Goal: Transaction & Acquisition: Purchase product/service

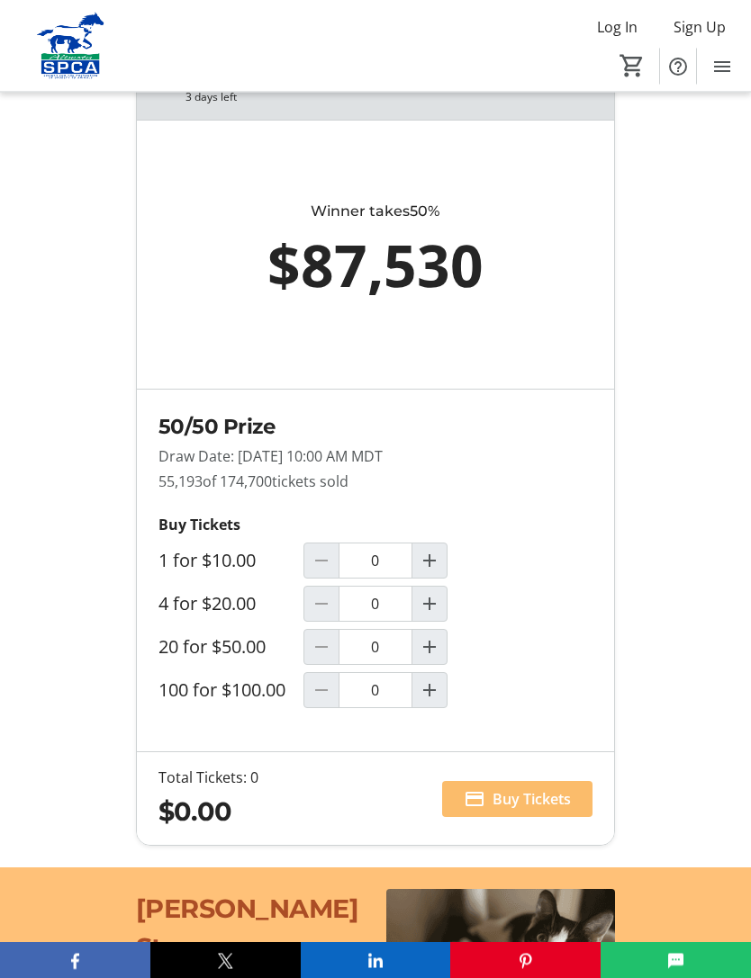
scroll to position [1432, 0]
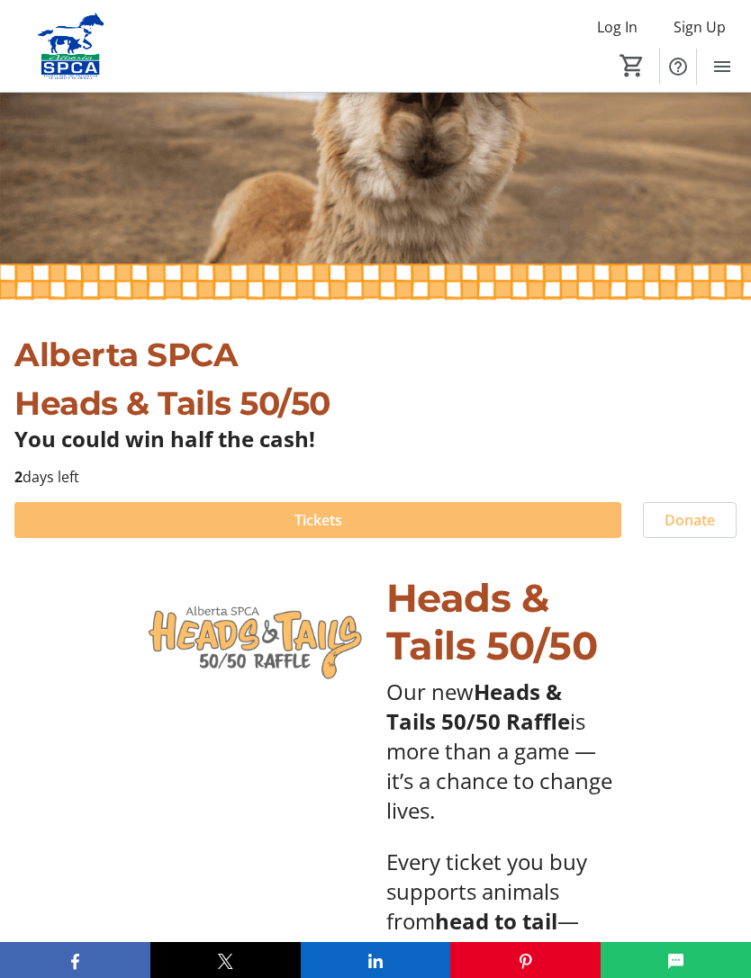
click at [519, 517] on span at bounding box center [317, 520] width 607 height 43
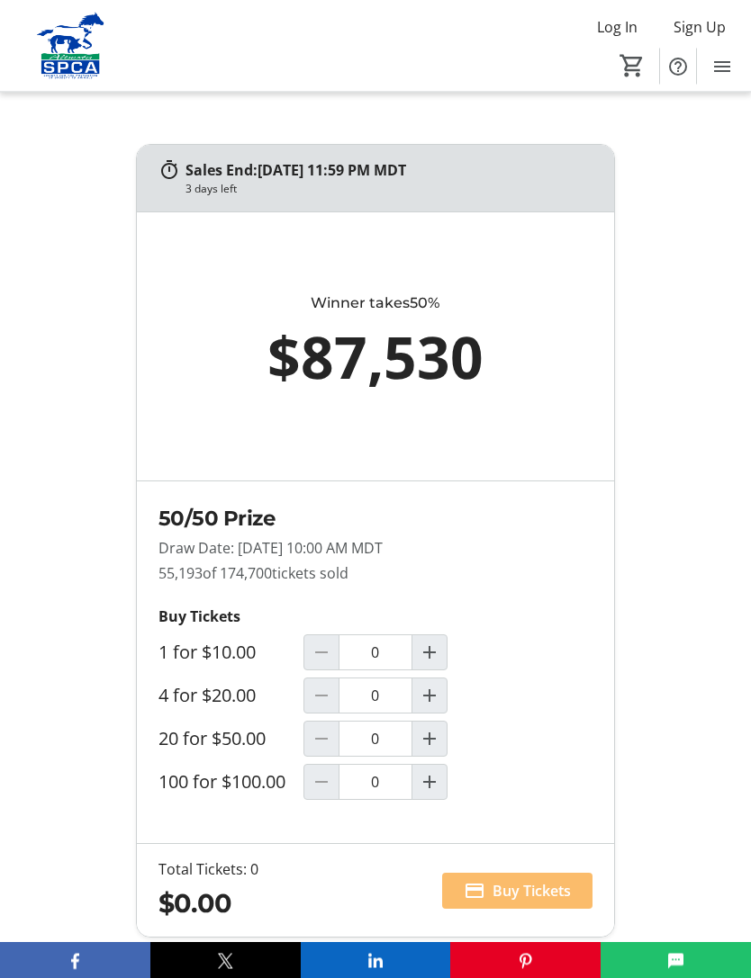
scroll to position [1341, 0]
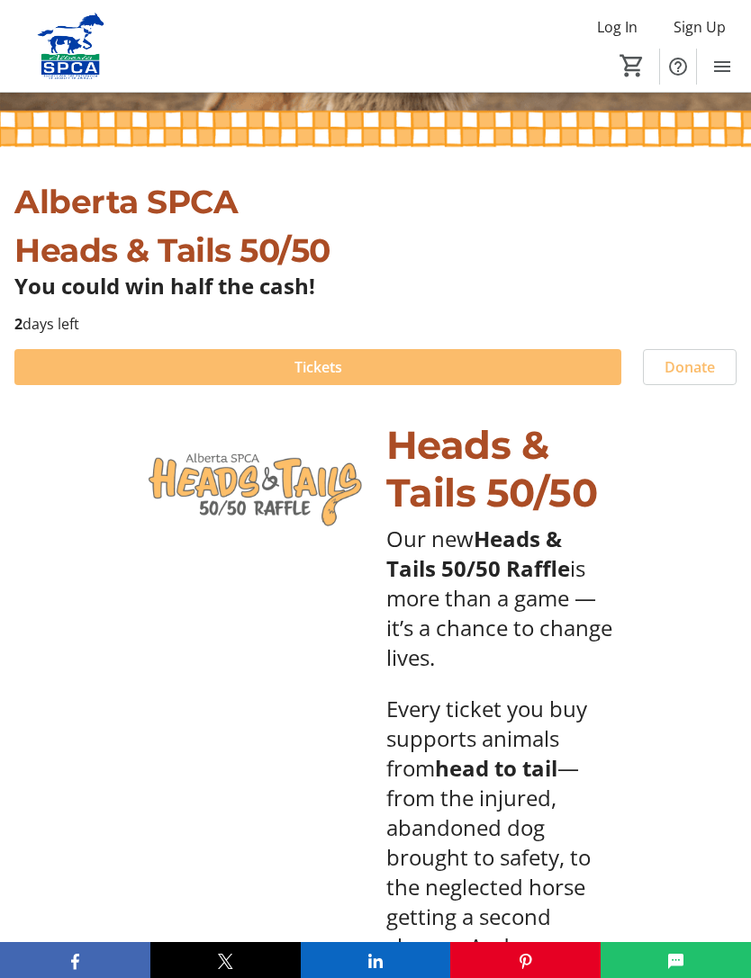
click at [492, 366] on span at bounding box center [317, 367] width 607 height 43
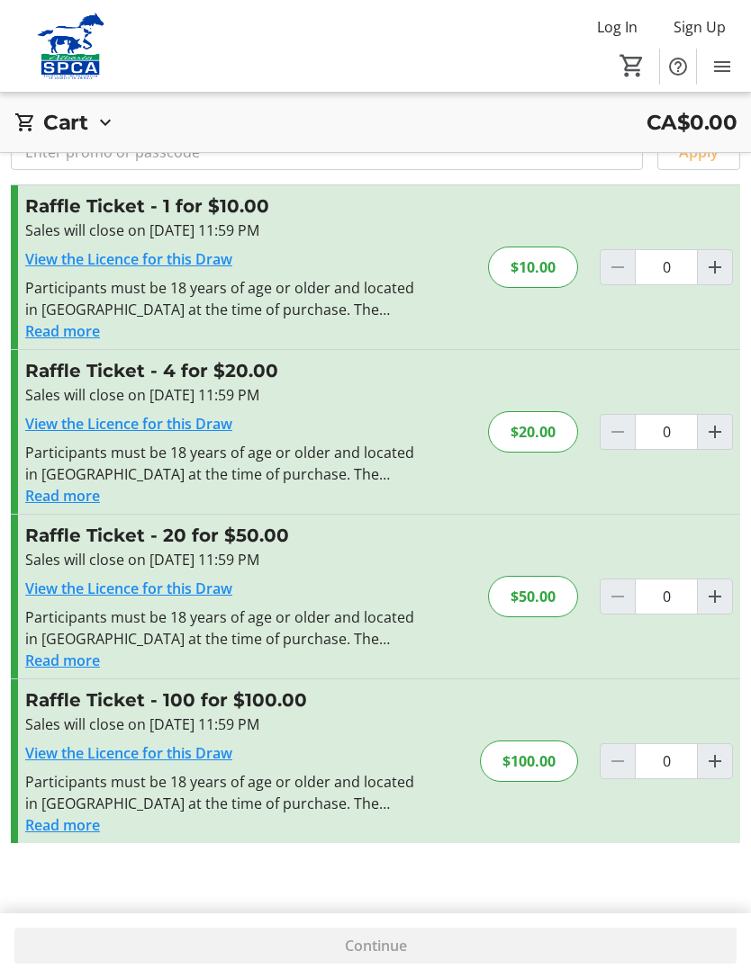
scroll to position [59, 0]
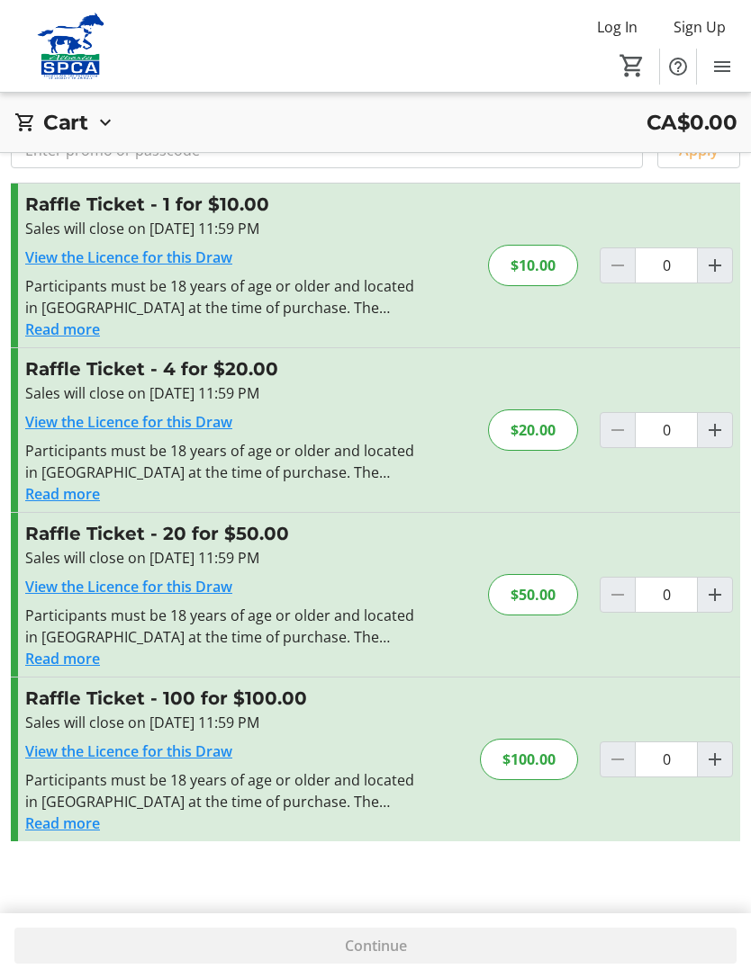
click at [719, 265] on mat-icon "Increment by one" at bounding box center [715, 266] width 22 height 22
type input "1"
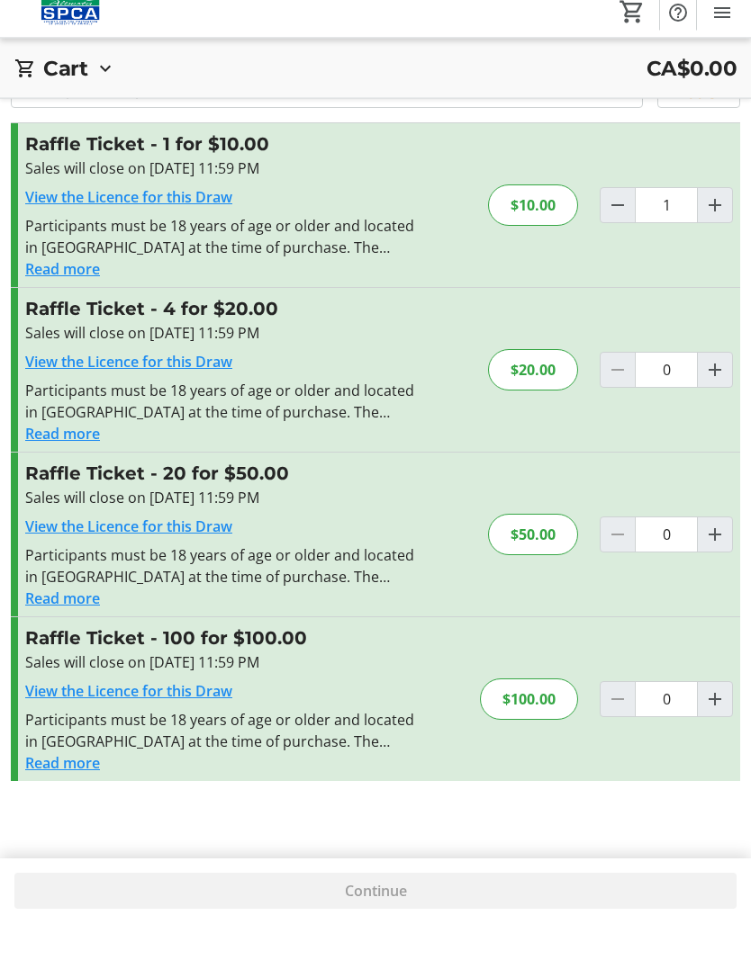
scroll to position [65, 0]
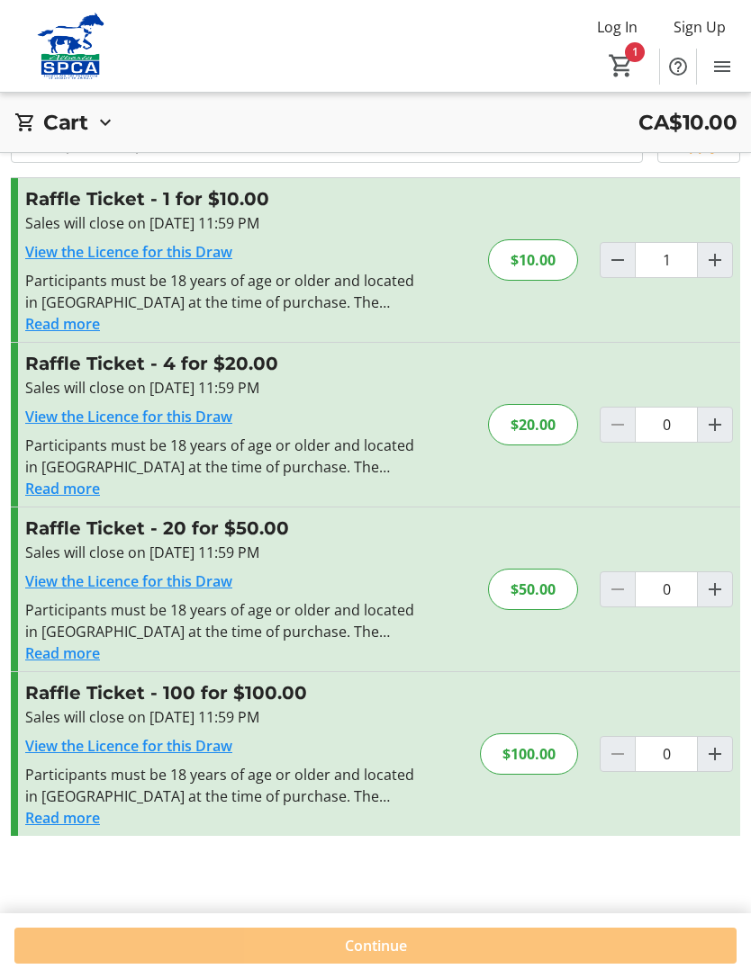
click at [532, 968] on span at bounding box center [375, 945] width 722 height 43
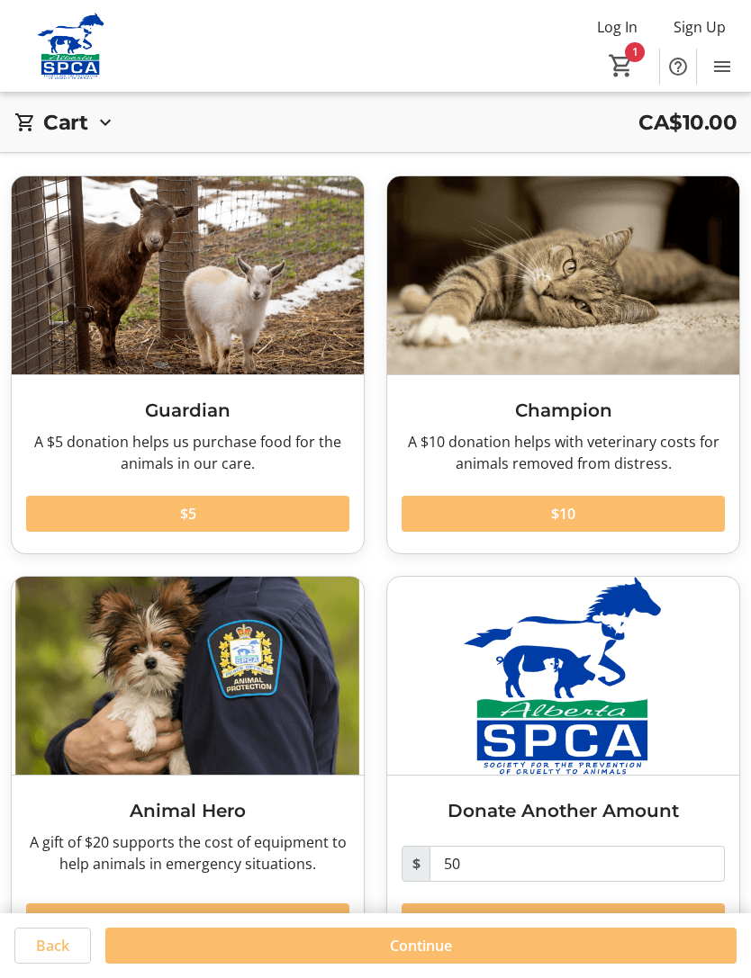
scroll to position [65, 0]
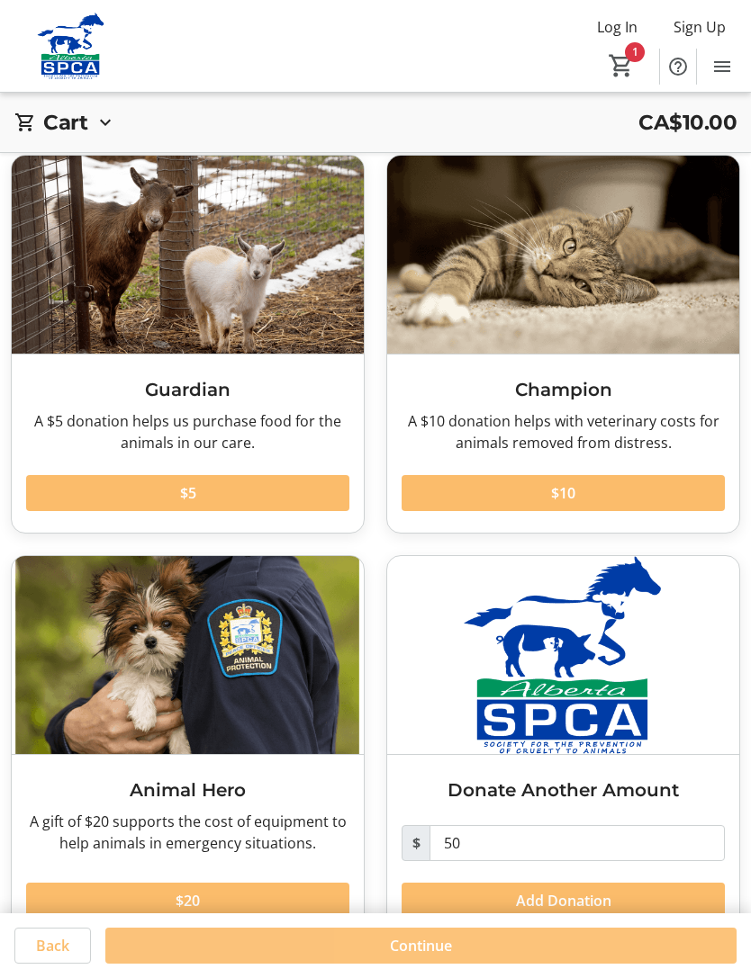
click at [535, 968] on span at bounding box center [420, 945] width 631 height 43
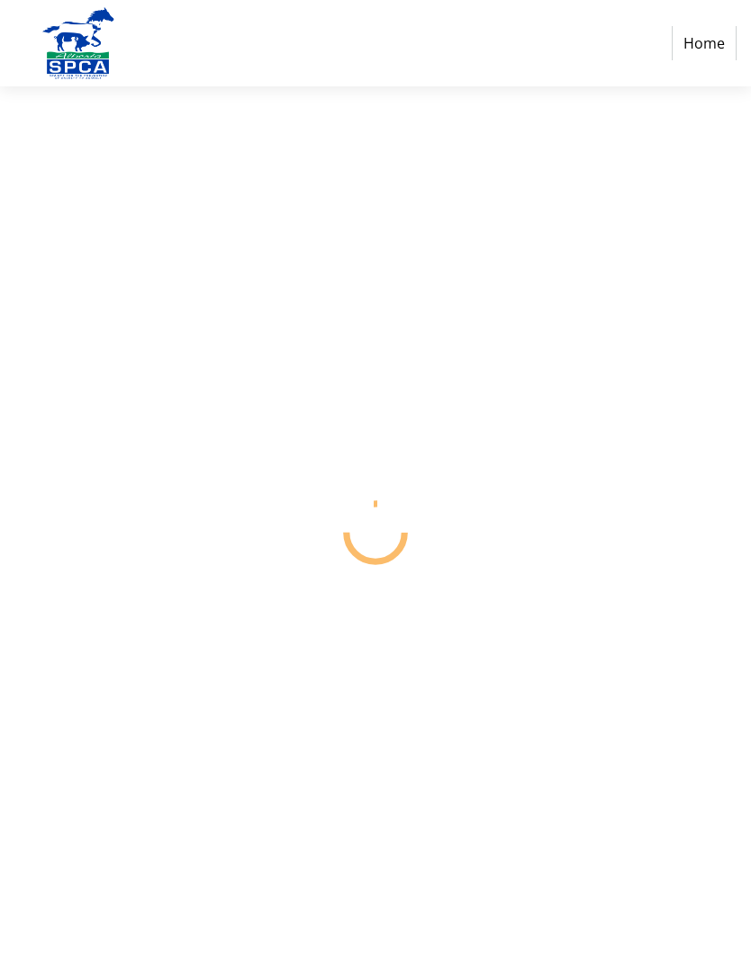
select select "CA"
